Goal: Task Accomplishment & Management: Use online tool/utility

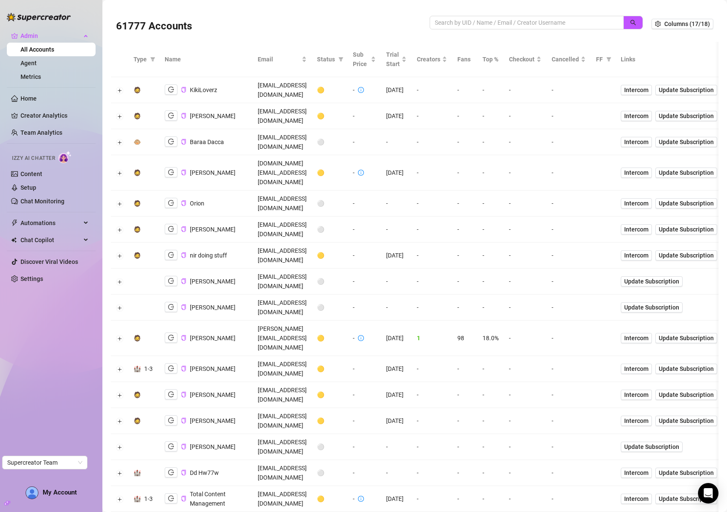
click at [272, 243] on td "myutm@gmail.com" at bounding box center [282, 256] width 59 height 26
click at [272, 243] on td "[EMAIL_ADDRESS][DOMAIN_NAME]" at bounding box center [282, 256] width 59 height 26
click at [449, 21] on input "search" at bounding box center [523, 22] width 177 height 9
type input "mark"
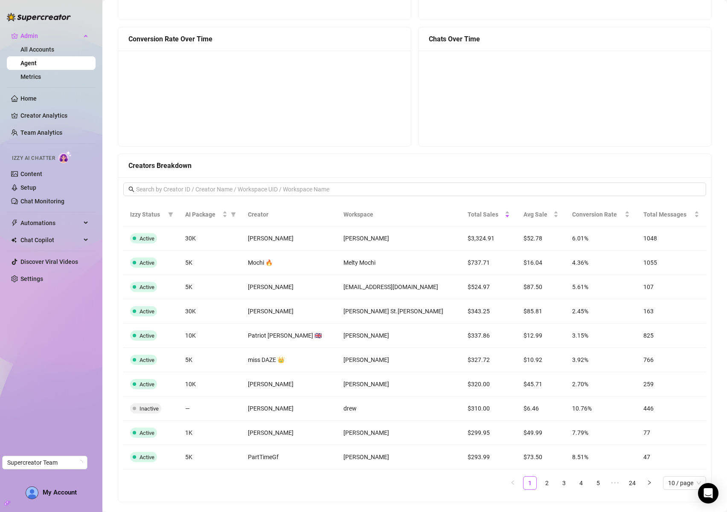
scroll to position [451, 0]
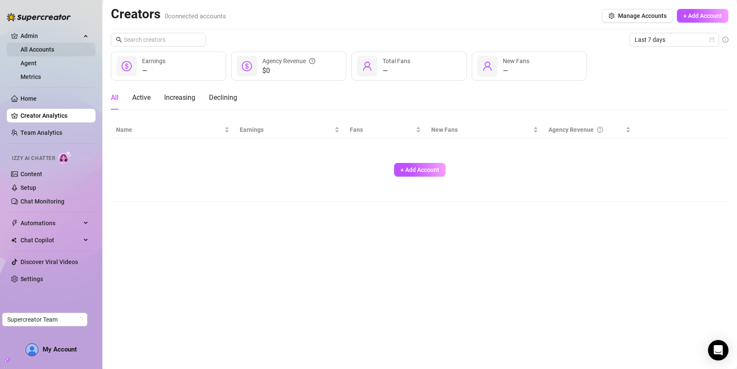
click at [27, 50] on link "All Accounts" at bounding box center [37, 49] width 34 height 7
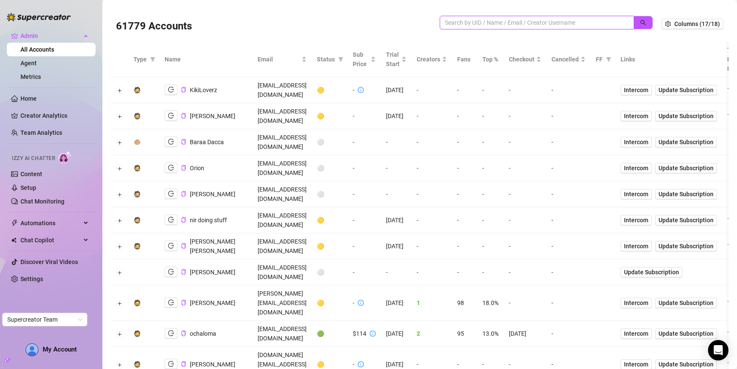
click at [533, 18] on input "search" at bounding box center [533, 22] width 177 height 9
type input "storm"
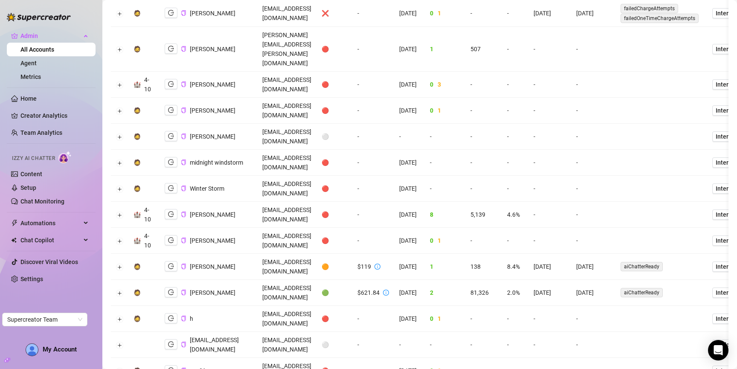
scroll to position [324, 0]
click at [117, 288] on button "Expand row" at bounding box center [119, 291] width 7 height 7
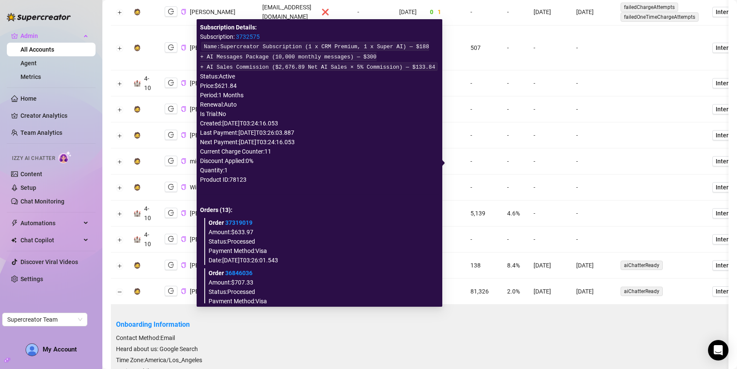
click at [244, 37] on link "3732575" at bounding box center [248, 36] width 24 height 7
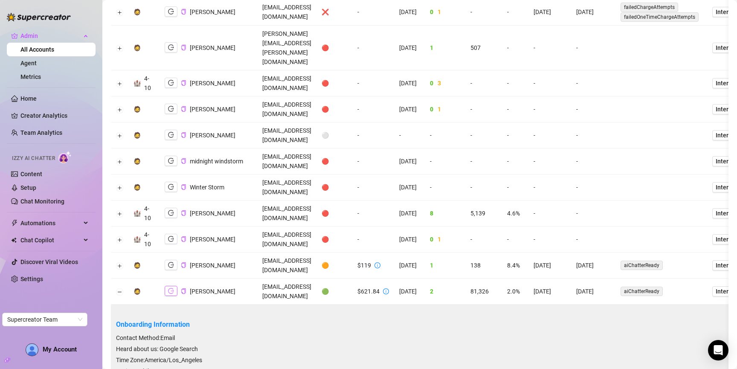
click at [169, 288] on icon "logout" at bounding box center [171, 291] width 6 height 6
drag, startPoint x: 558, startPoint y: 189, endPoint x: 690, endPoint y: 183, distance: 132.8
click at [734, 188] on div "61779 Accounts storm Columns (17/18) Type Name Email Status Sub Price Trial Sta…" at bounding box center [419, 184] width 635 height 369
drag, startPoint x: 672, startPoint y: 185, endPoint x: 634, endPoint y: 186, distance: 38.4
click at [716, 308] on div "Onboarding Information Contact Method: Email Heard about us: Google Search Time…" at bounding box center [535, 342] width 839 height 68
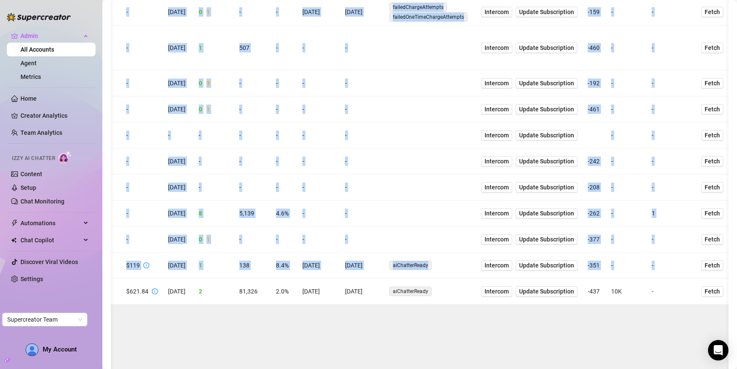
scroll to position [0, 308]
drag, startPoint x: 358, startPoint y: 163, endPoint x: 705, endPoint y: 166, distance: 347.3
click at [489, 287] on span "Intercom" at bounding box center [497, 291] width 24 height 9
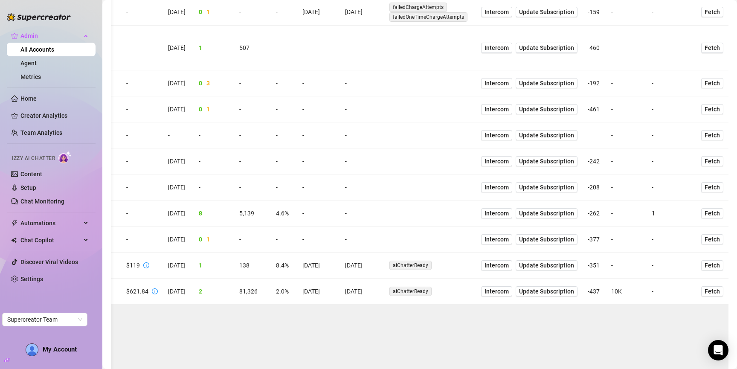
click at [244, 279] on td "81,326" at bounding box center [252, 292] width 37 height 26
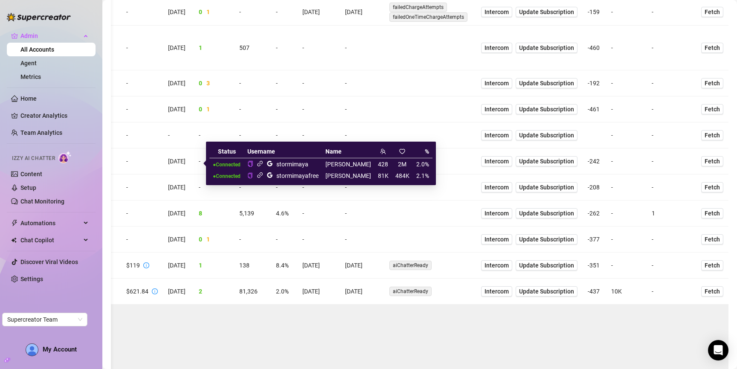
click at [261, 165] on icon "link" at bounding box center [260, 163] width 6 height 6
click at [260, 177] on icon "link" at bounding box center [260, 175] width 6 height 6
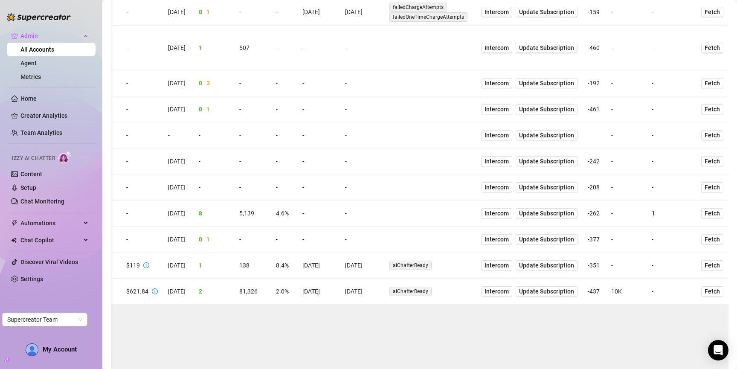
drag, startPoint x: 323, startPoint y: 276, endPoint x: 369, endPoint y: 256, distance: 49.5
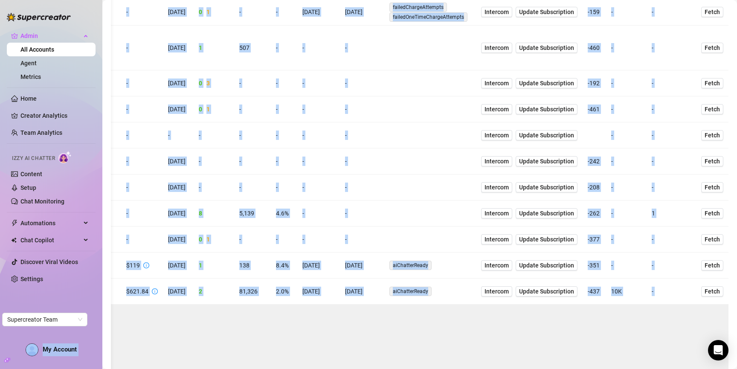
drag, startPoint x: 338, startPoint y: 245, endPoint x: 0, endPoint y: 236, distance: 337.6
click at [0, 236] on div "Admin All Accounts Agent Metrics Home Creator Analytics Team Analytics Izzy AI …" at bounding box center [368, 184] width 737 height 369
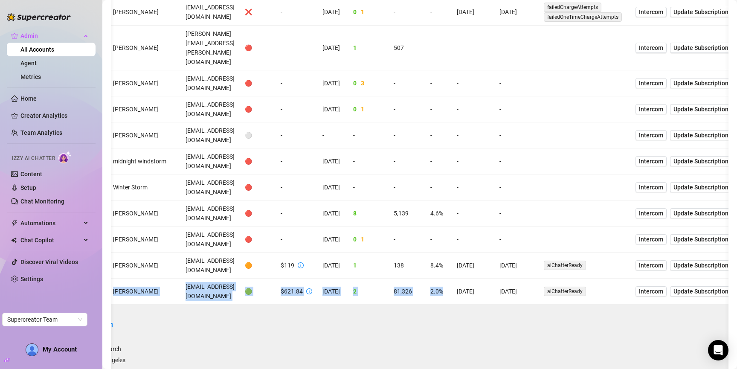
scroll to position [0, 0]
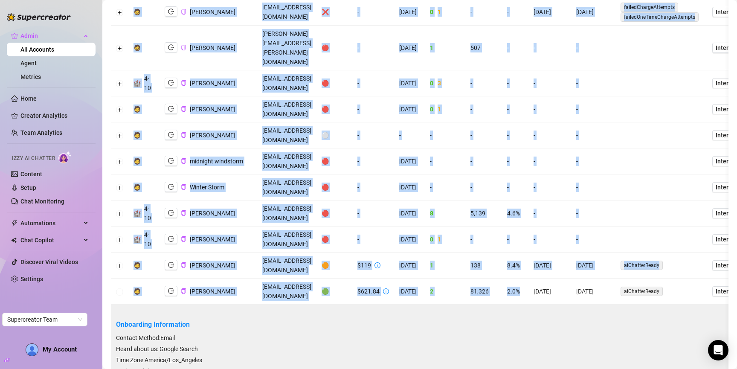
drag, startPoint x: 270, startPoint y: 164, endPoint x: 193, endPoint y: 165, distance: 76.4
click at [236, 279] on td "[PERSON_NAME]" at bounding box center [209, 292] width 98 height 26
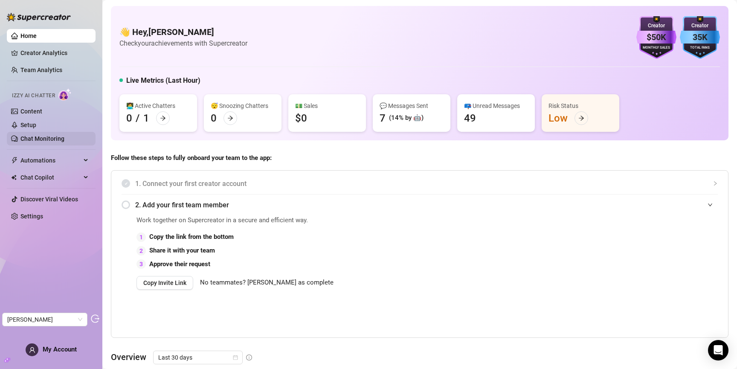
click at [44, 135] on link "Chat Monitoring" at bounding box center [42, 138] width 44 height 7
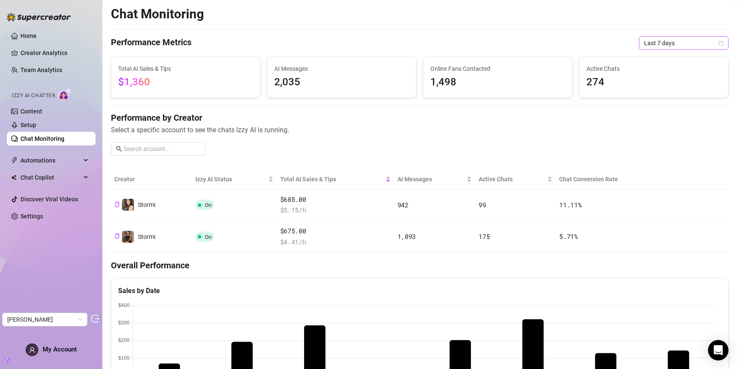
click at [681, 40] on span "Last 7 days" at bounding box center [683, 43] width 79 height 13
click at [659, 99] on div "Last 90 days" at bounding box center [678, 100] width 76 height 9
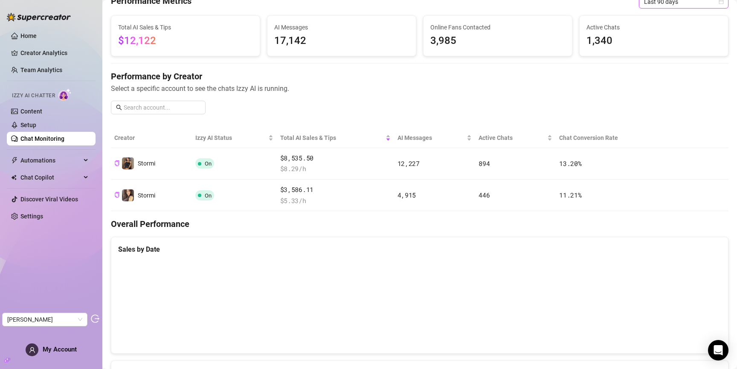
scroll to position [162, 0]
